Goal: Task Accomplishment & Management: Use online tool/utility

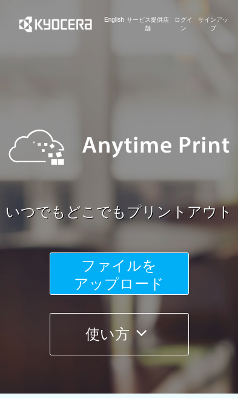
click at [153, 279] on span "ファイルを ​​アップロード" at bounding box center [119, 274] width 90 height 35
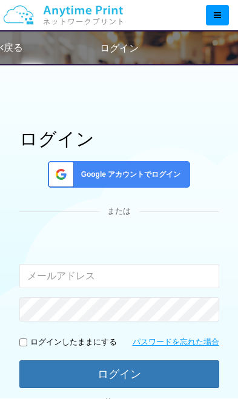
click at [167, 173] on span "Google アカウントでログイン" at bounding box center [128, 175] width 105 height 10
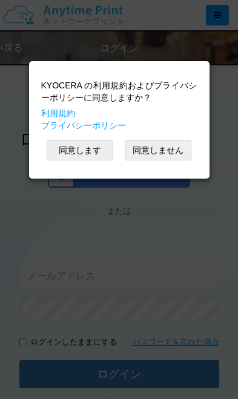
click at [100, 151] on button "同意します" at bounding box center [80, 150] width 67 height 21
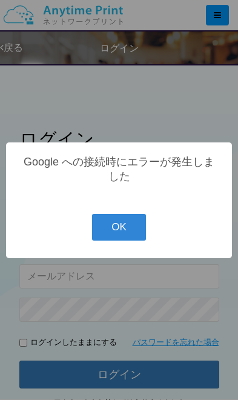
click at [133, 237] on button "OK" at bounding box center [119, 227] width 54 height 27
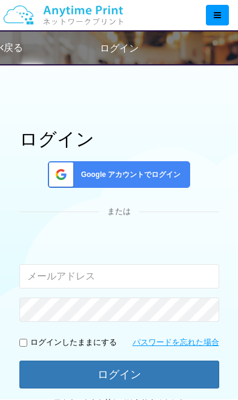
click at [119, 172] on span "Google アカウントでログイン" at bounding box center [128, 175] width 105 height 10
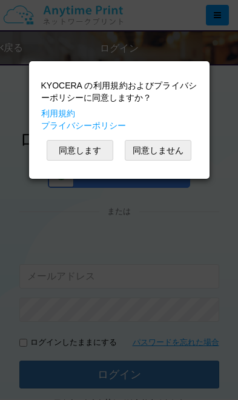
click at [97, 158] on button "同意します" at bounding box center [80, 150] width 67 height 21
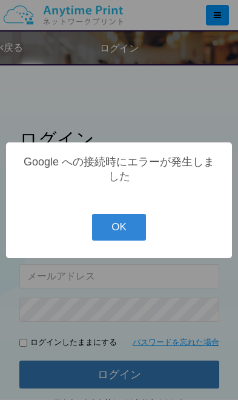
click at [127, 227] on button "OK" at bounding box center [119, 227] width 54 height 27
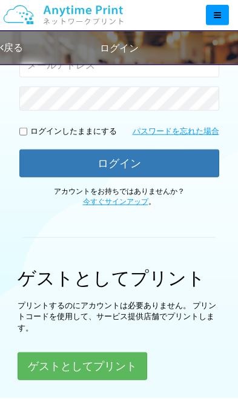
click at [107, 371] on button "ゲストとしてプリント" at bounding box center [83, 367] width 130 height 28
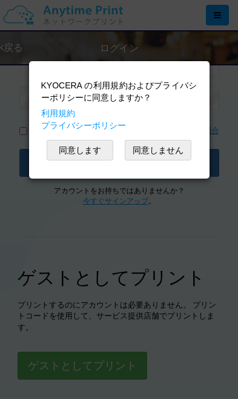
click at [98, 156] on button "同意します" at bounding box center [80, 150] width 67 height 21
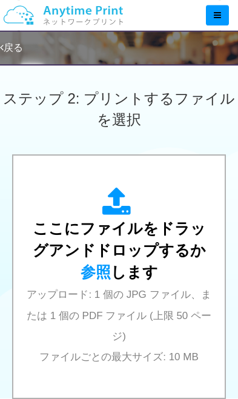
scroll to position [389, 0]
click at [142, 297] on span "アップロード: 1 個の JPG ファイル、または 1 個の PDF ファイル (上限 50 ページ) ファイルごとの最大サイズ: 10 MB" at bounding box center [119, 326] width 185 height 74
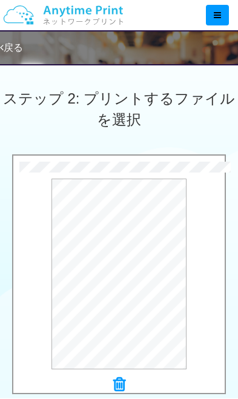
click at [219, 135] on div "ステップ 2: プリントするファイルを選択" at bounding box center [119, 109] width 238 height 90
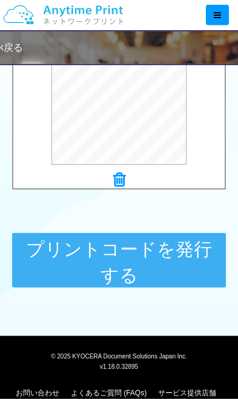
click at [193, 262] on button "プリントコードを発行する" at bounding box center [119, 260] width 214 height 55
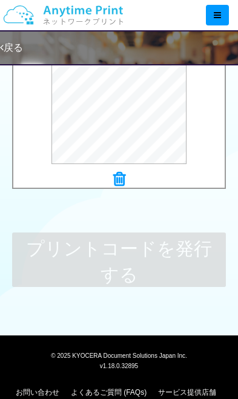
scroll to position [0, 0]
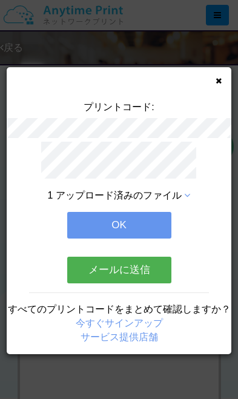
click at [224, 76] on div "プリントコード: 1 アップロード済みのファイル OK メールに送信 すべてのプリントコードをまとめて確認しますか？ 今すぐサインアップ サービス提供店舗" at bounding box center [119, 210] width 225 height 287
click at [219, 82] on icon at bounding box center [219, 81] width 6 height 8
